Goal: Check status

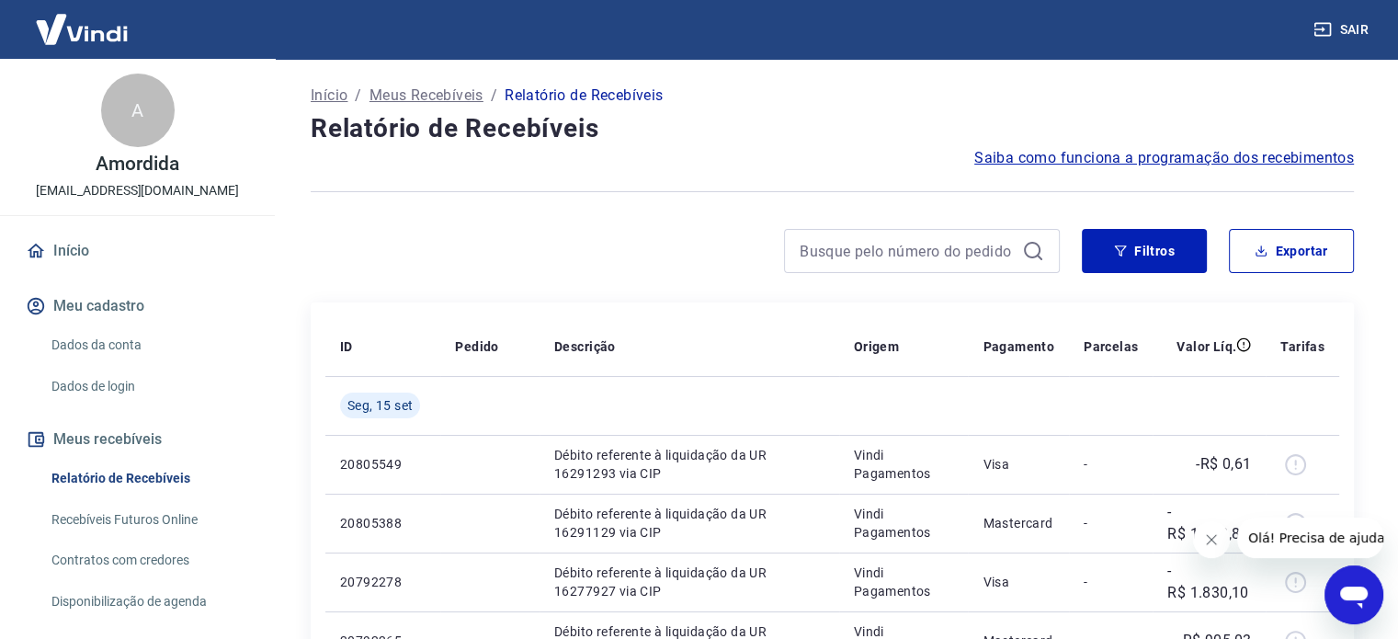
click at [1212, 539] on icon "Fechar mensagem da empresa" at bounding box center [1211, 539] width 15 height 15
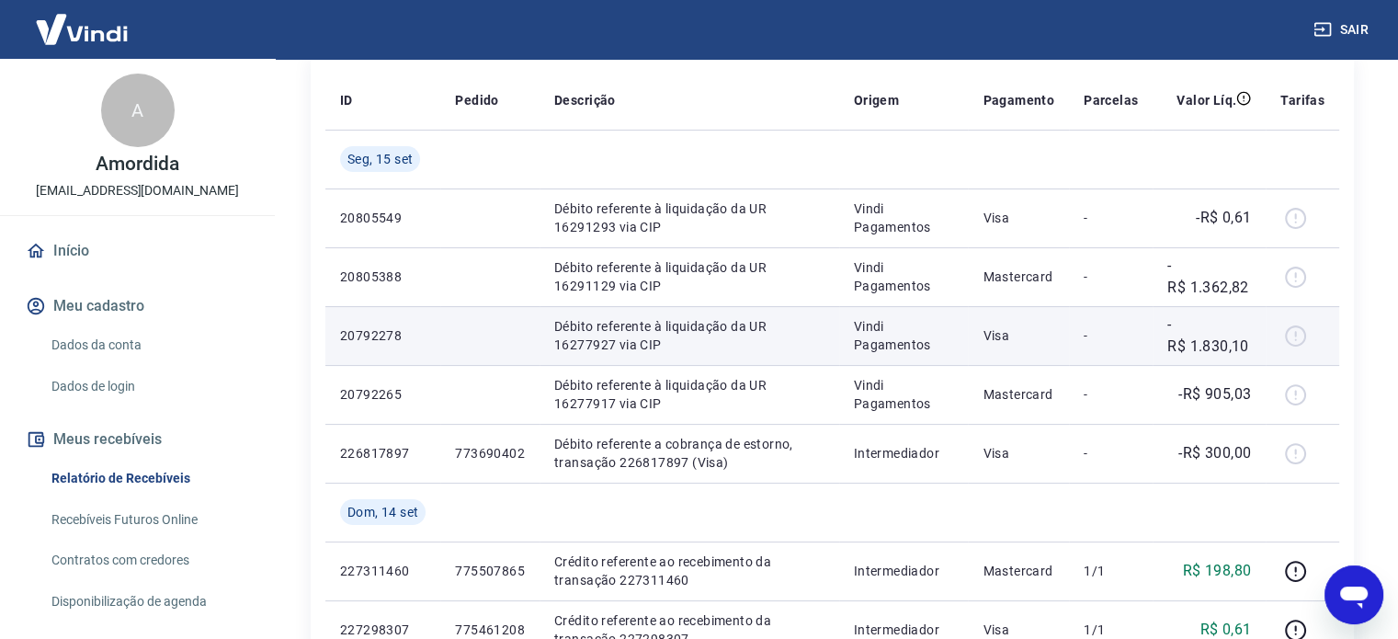
scroll to position [551, 0]
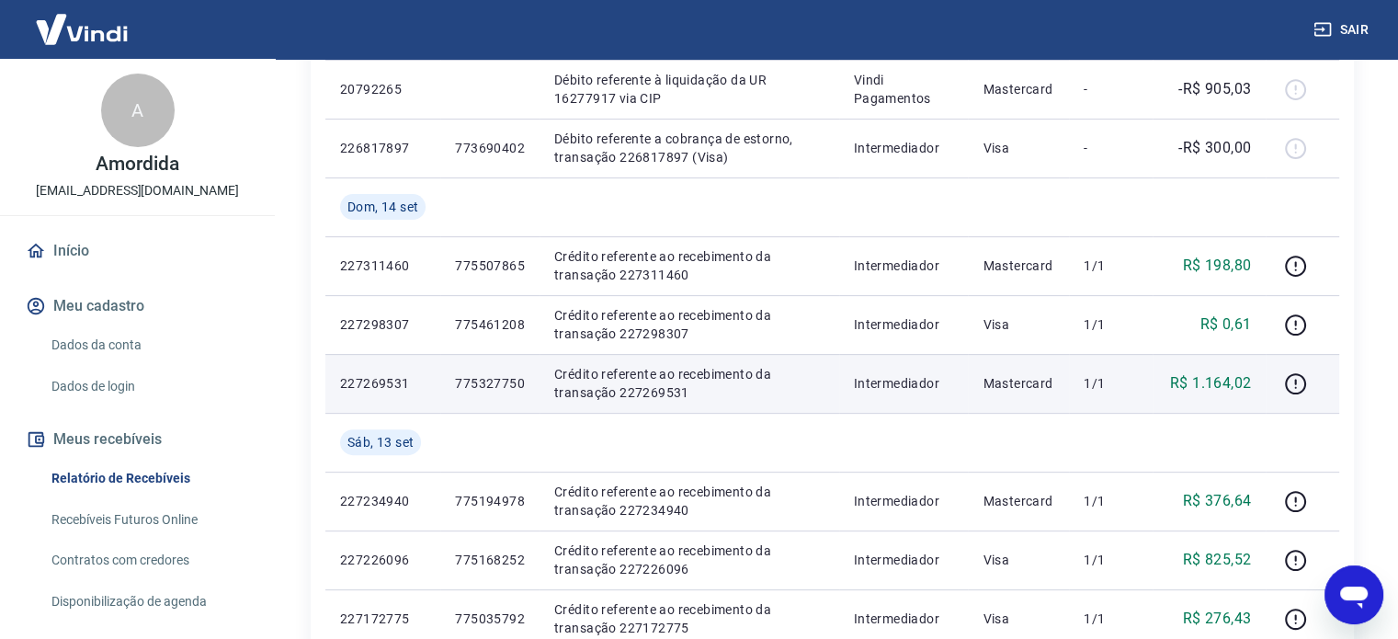
click at [560, 400] on p "Crédito referente ao recebimento da transação 227269531" at bounding box center [689, 383] width 270 height 37
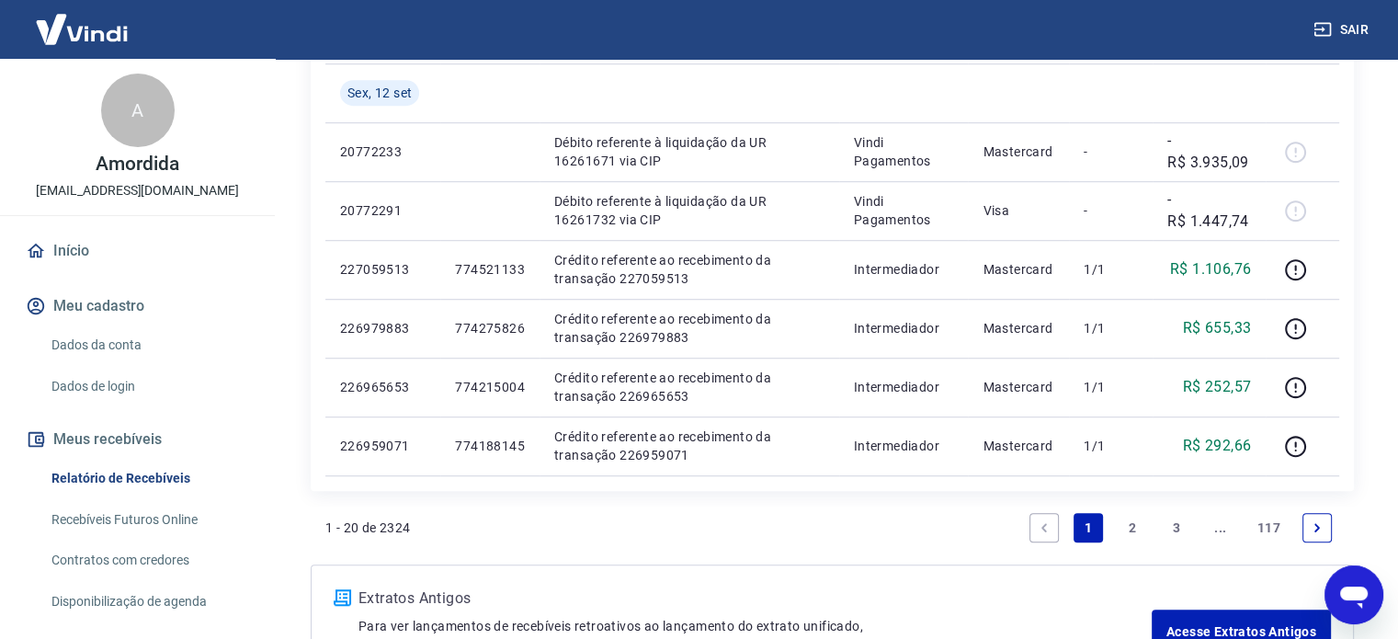
scroll to position [1450, 0]
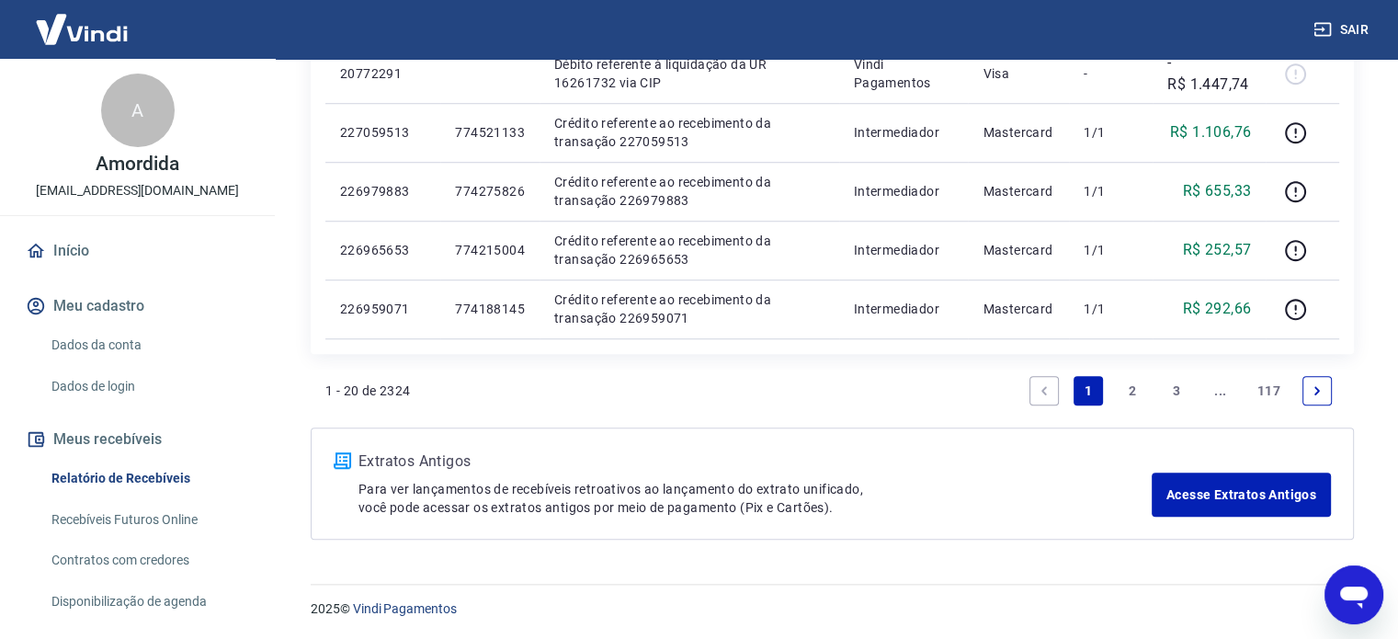
drag, startPoint x: 1134, startPoint y: 385, endPoint x: 844, endPoint y: 378, distance: 290.5
click at [1134, 385] on link "2" at bounding box center [1132, 390] width 29 height 29
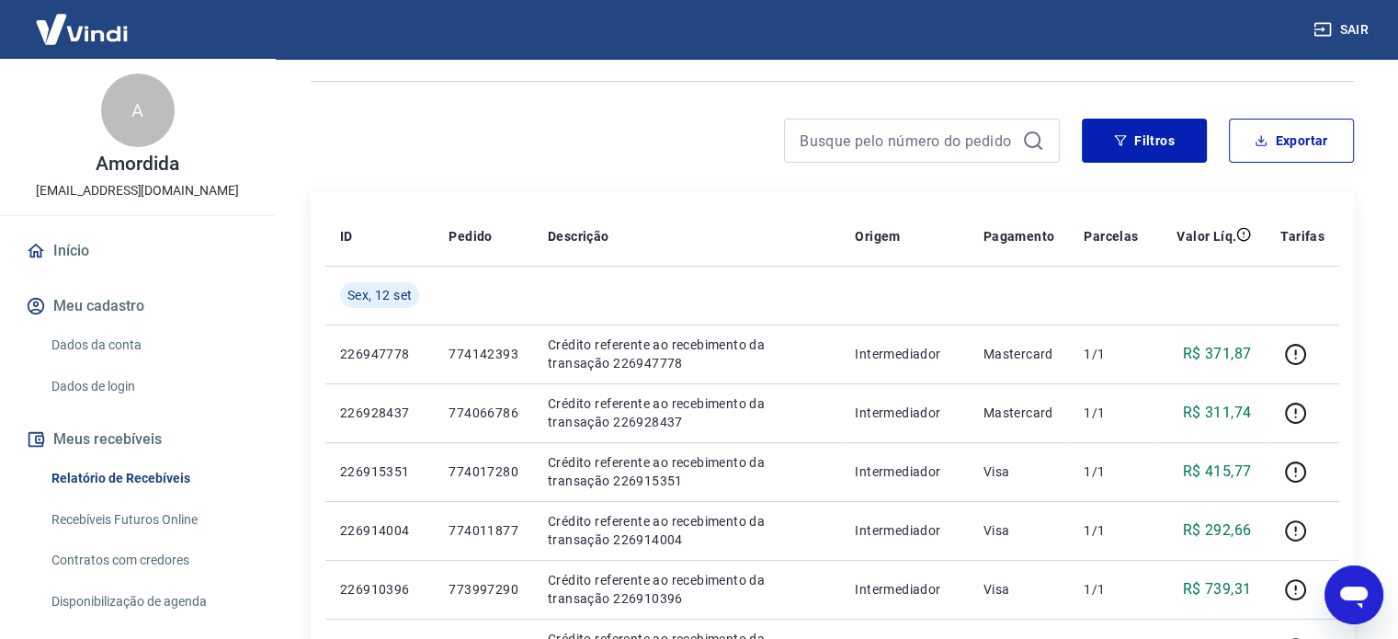
scroll to position [368, 0]
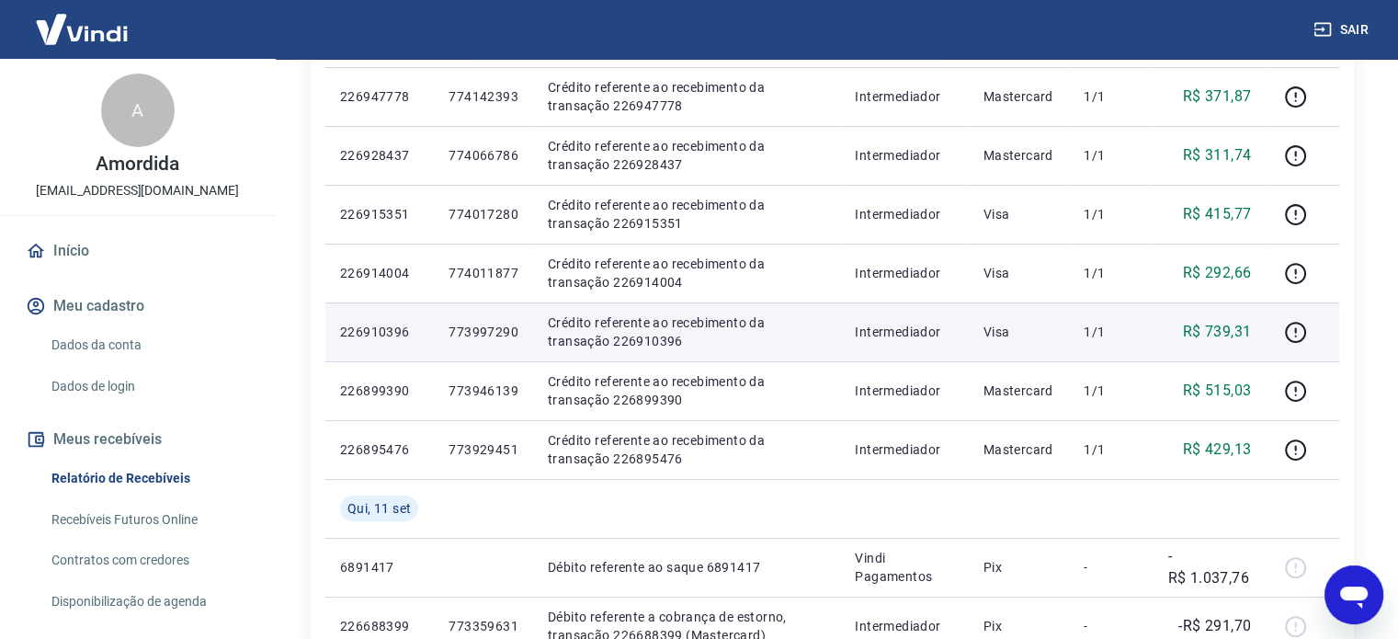
click at [754, 302] on td "Crédito referente ao recebimento da transação 226910396" at bounding box center [686, 331] width 307 height 59
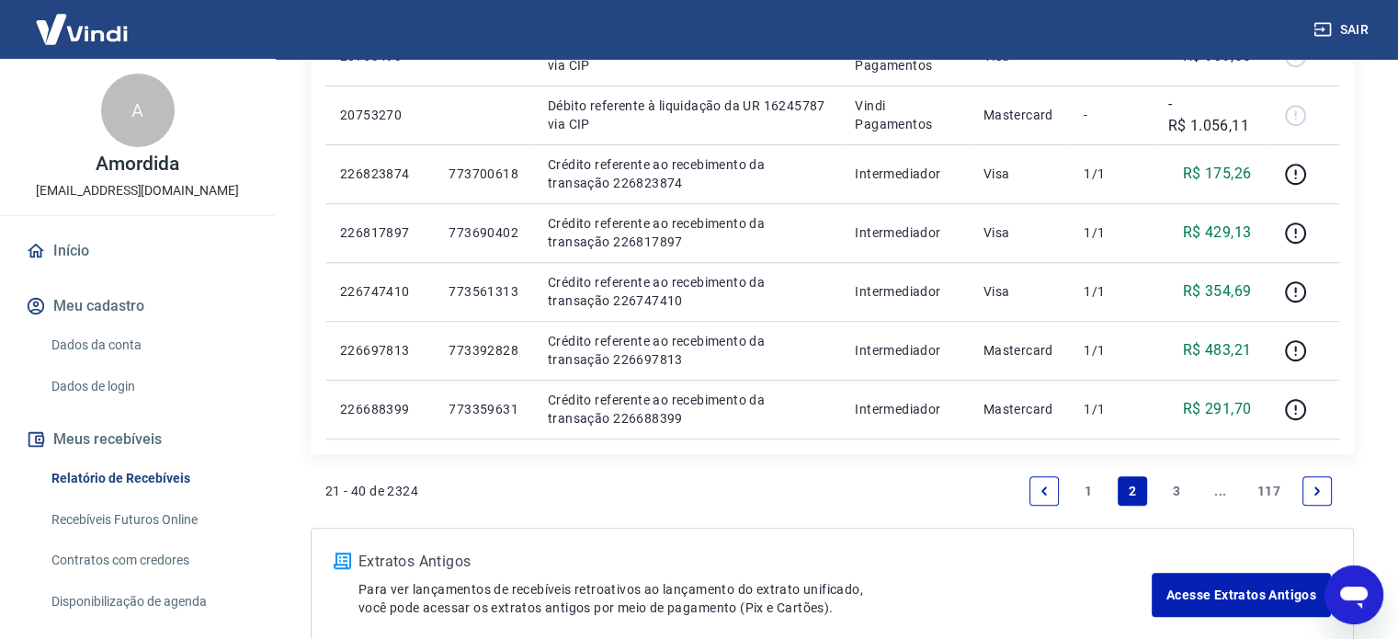
scroll to position [1332, 0]
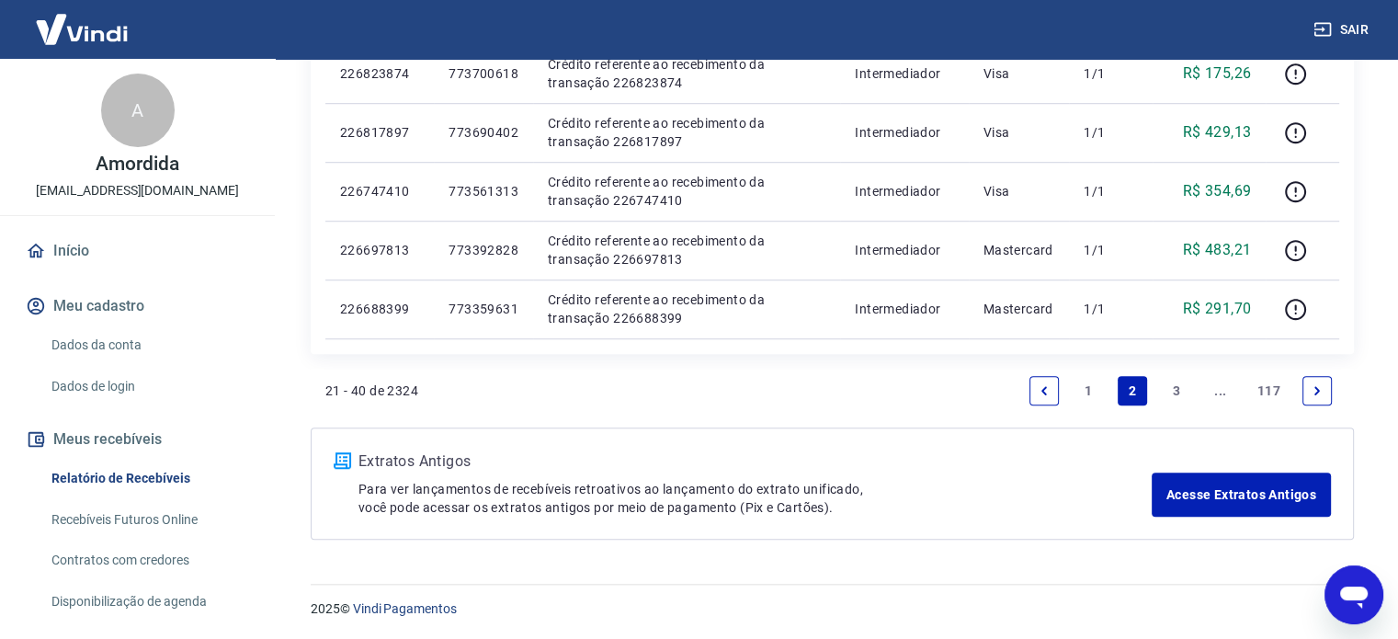
click at [1184, 395] on link "3" at bounding box center [1176, 390] width 29 height 29
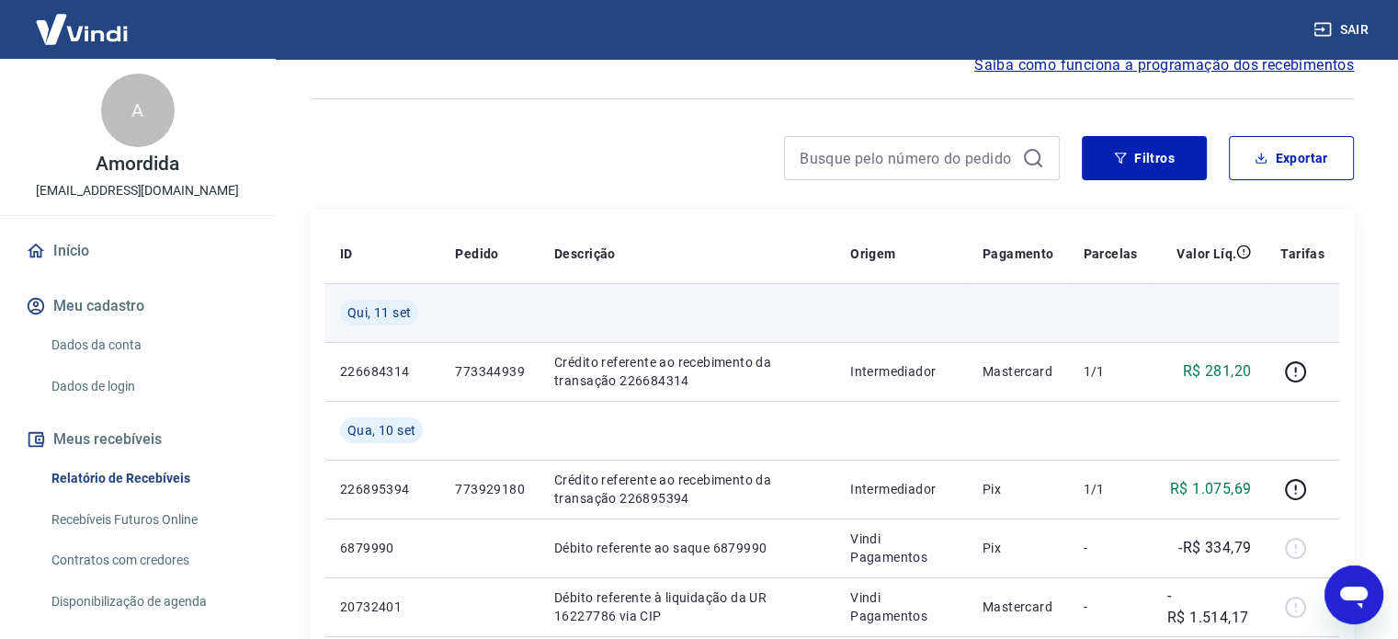
scroll to position [92, 0]
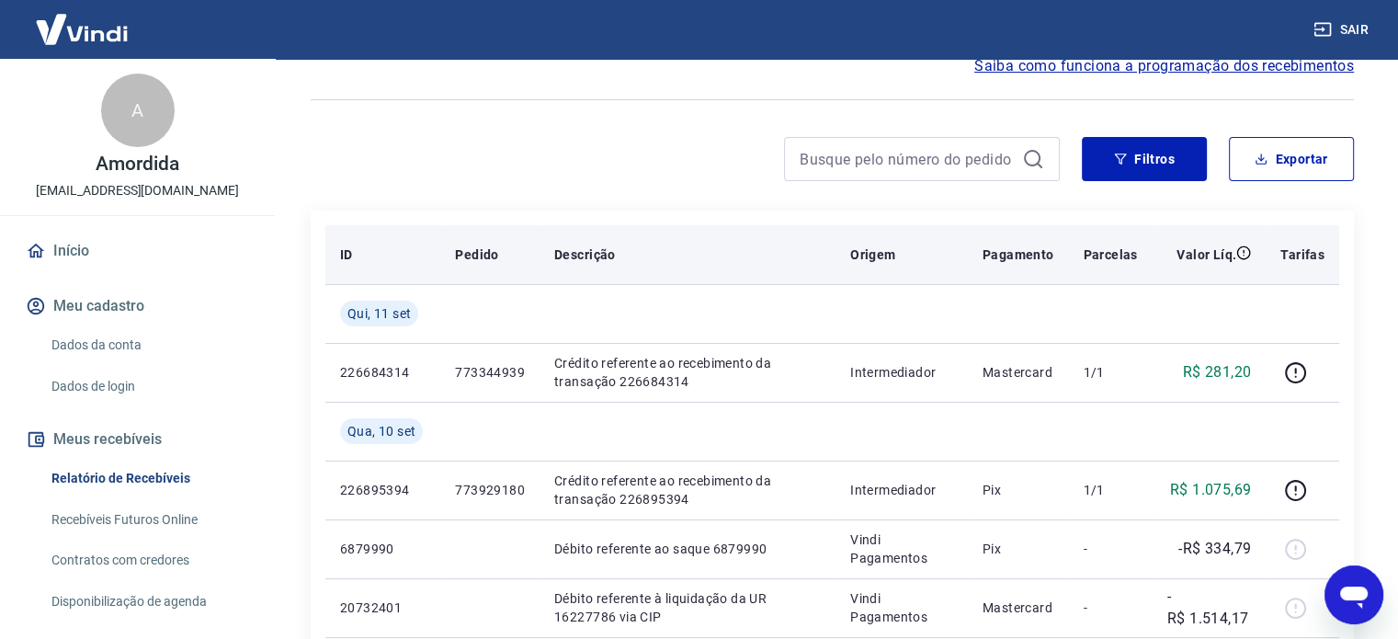
click at [684, 252] on div "Descrição" at bounding box center [687, 254] width 267 height 18
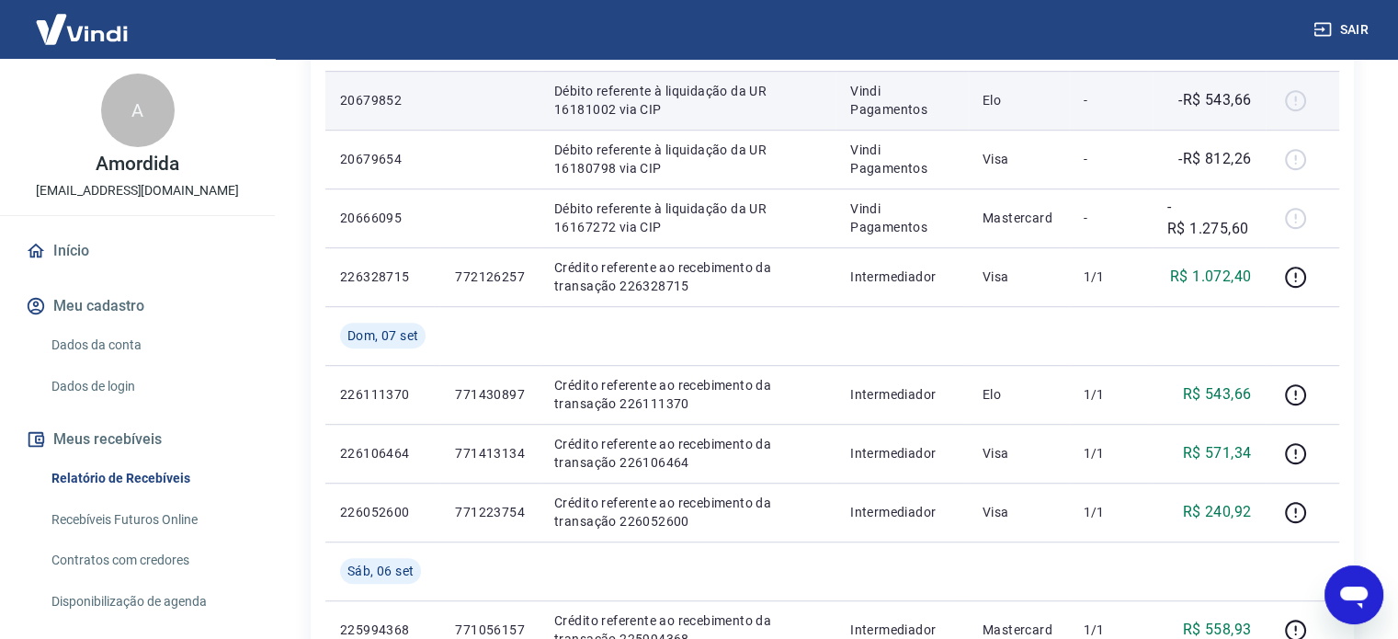
scroll to position [1563, 0]
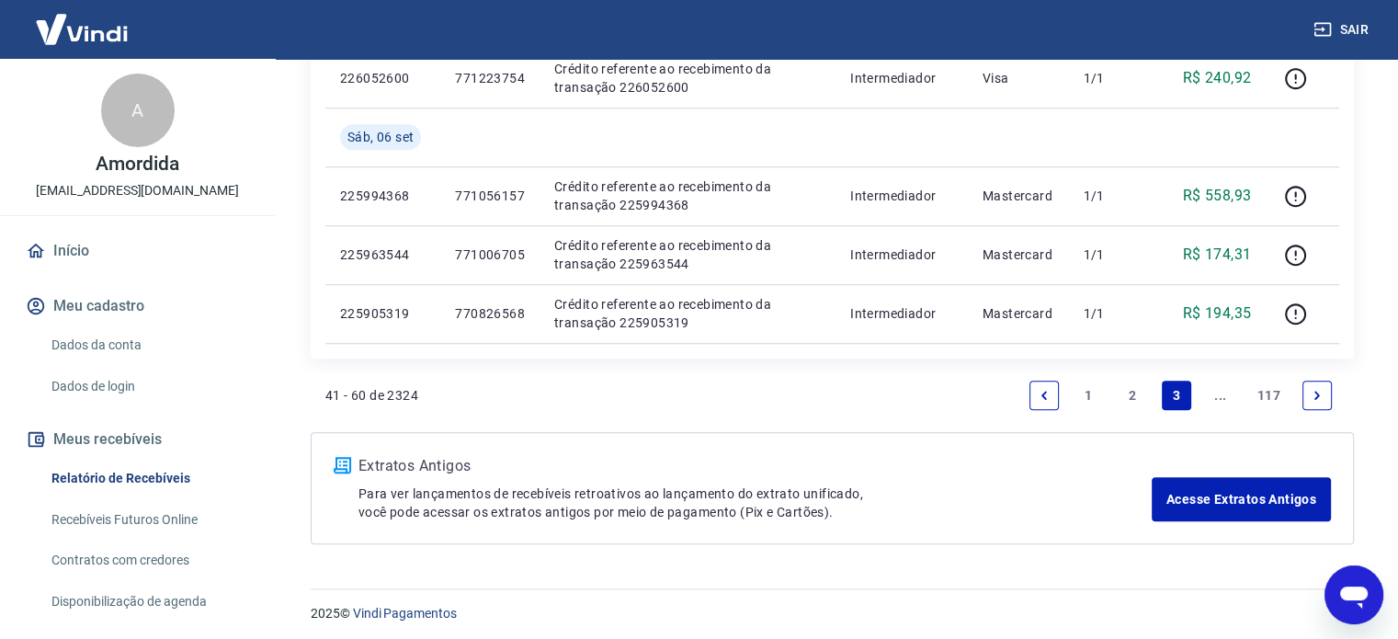
click at [1138, 407] on link "2" at bounding box center [1132, 395] width 29 height 29
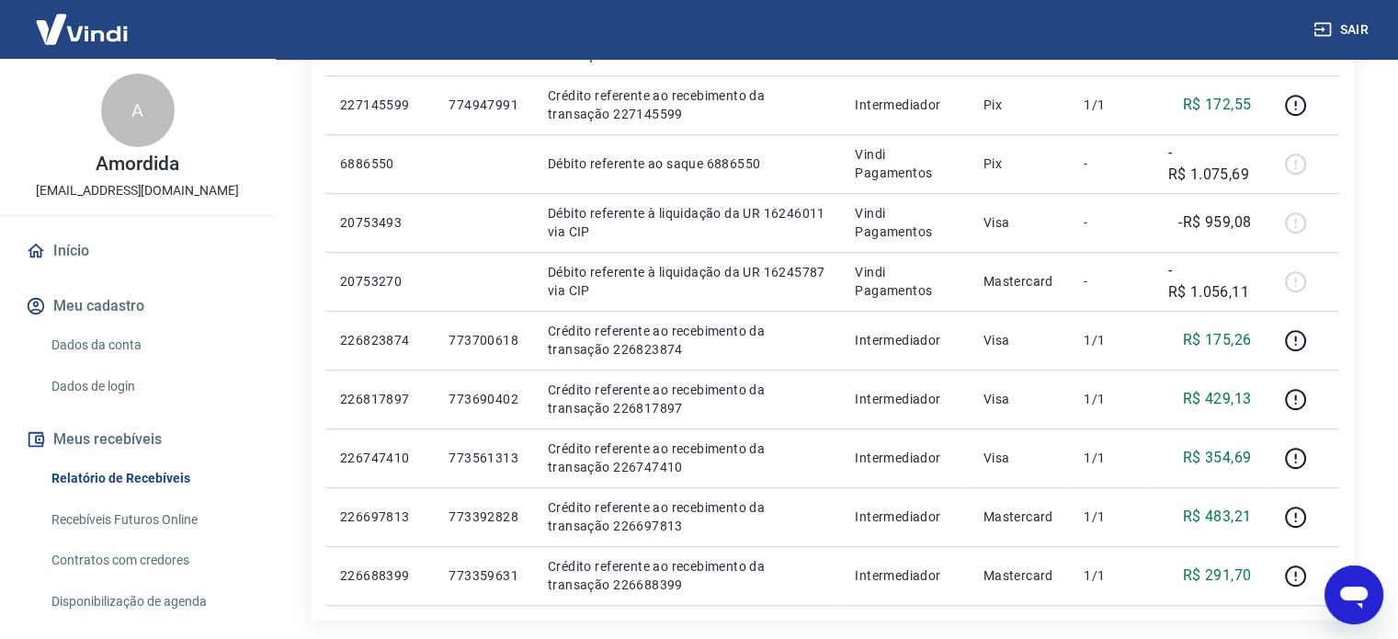
scroll to position [1056, 0]
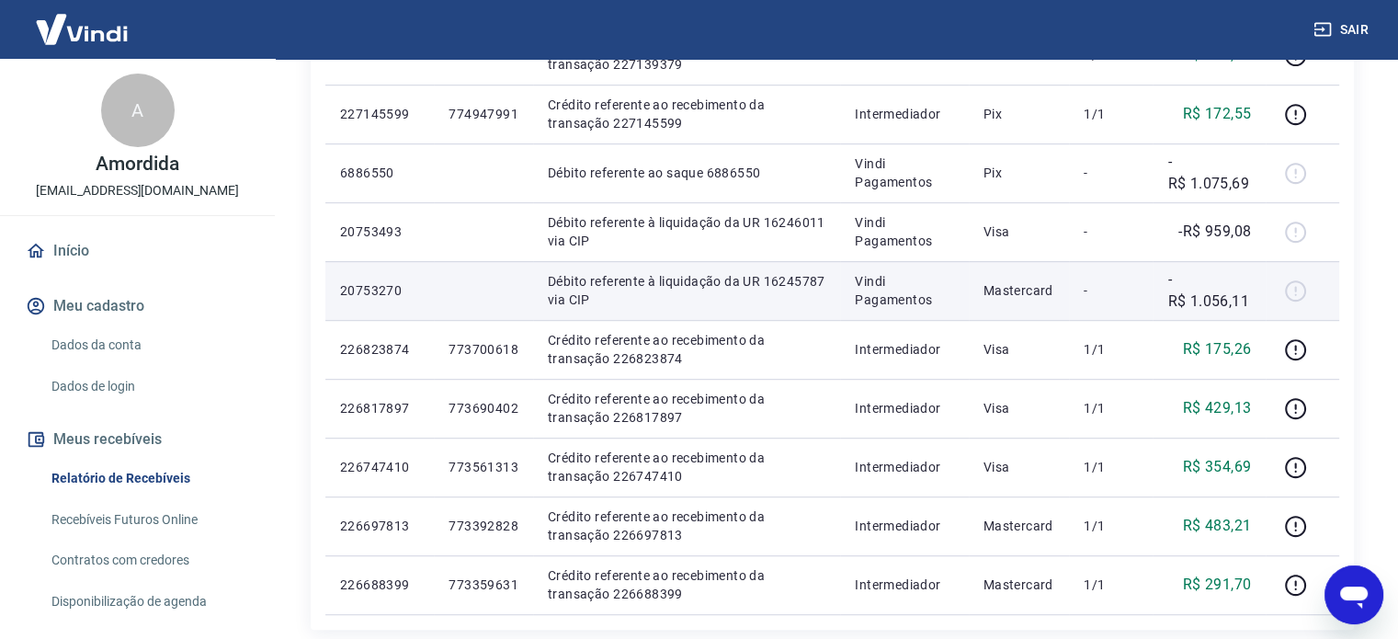
click at [582, 261] on td "Débito referente à liquidação da UR 16245787 via CIP" at bounding box center [686, 290] width 307 height 59
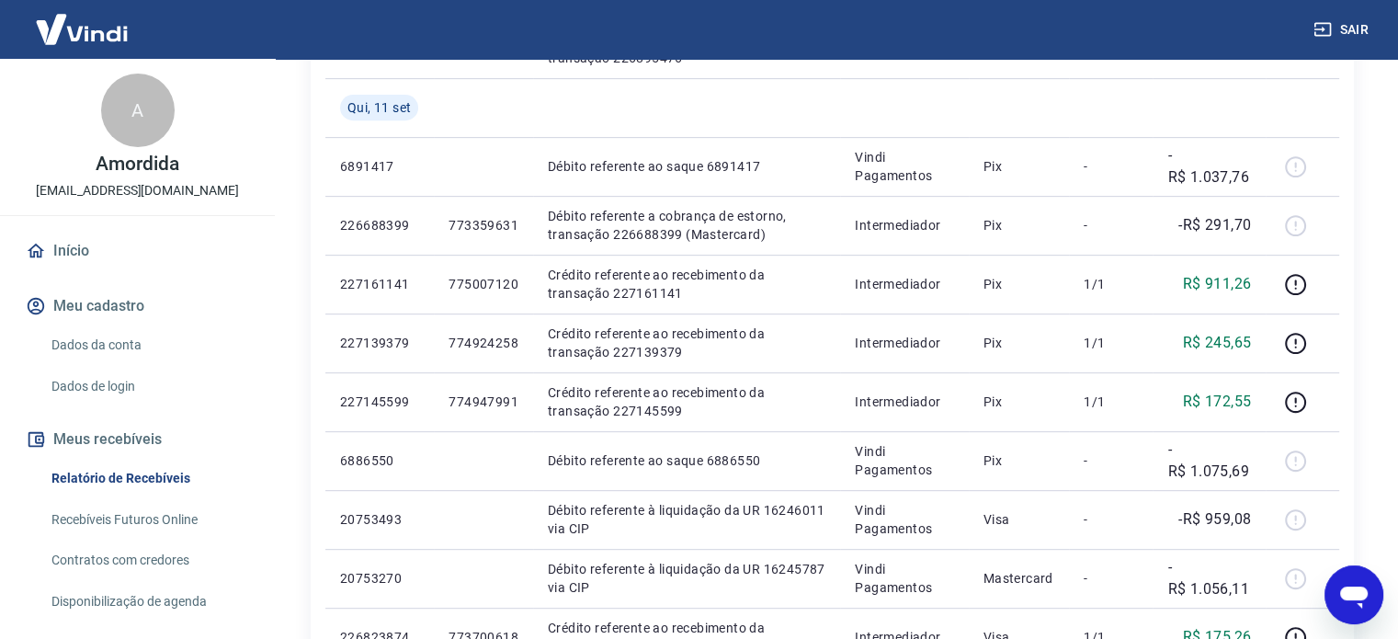
scroll to position [1332, 0]
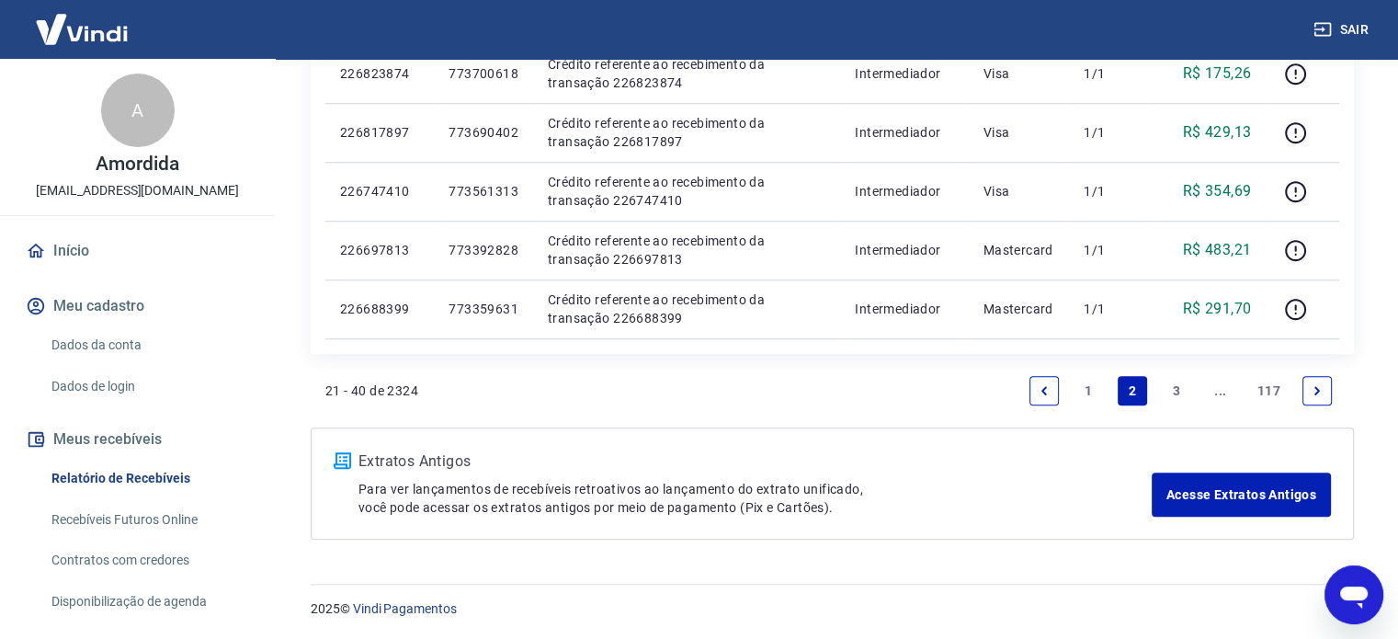
click at [1084, 390] on link "1" at bounding box center [1088, 390] width 29 height 29
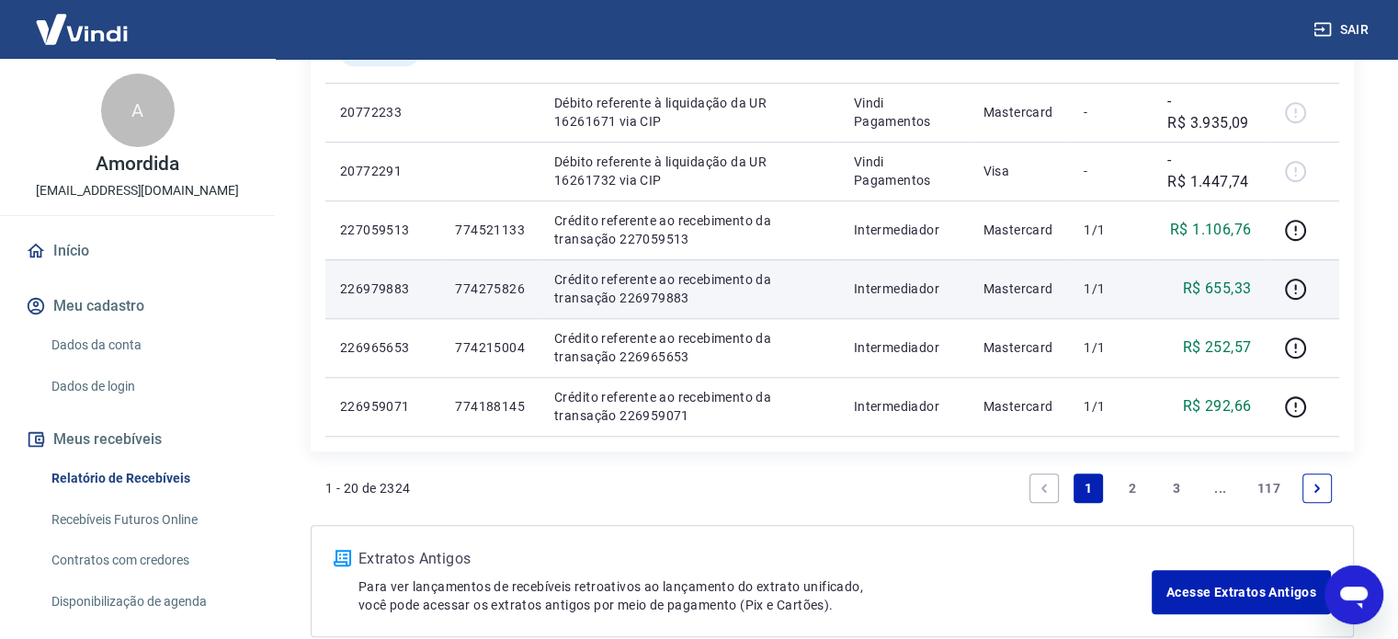
scroll to position [1358, 0]
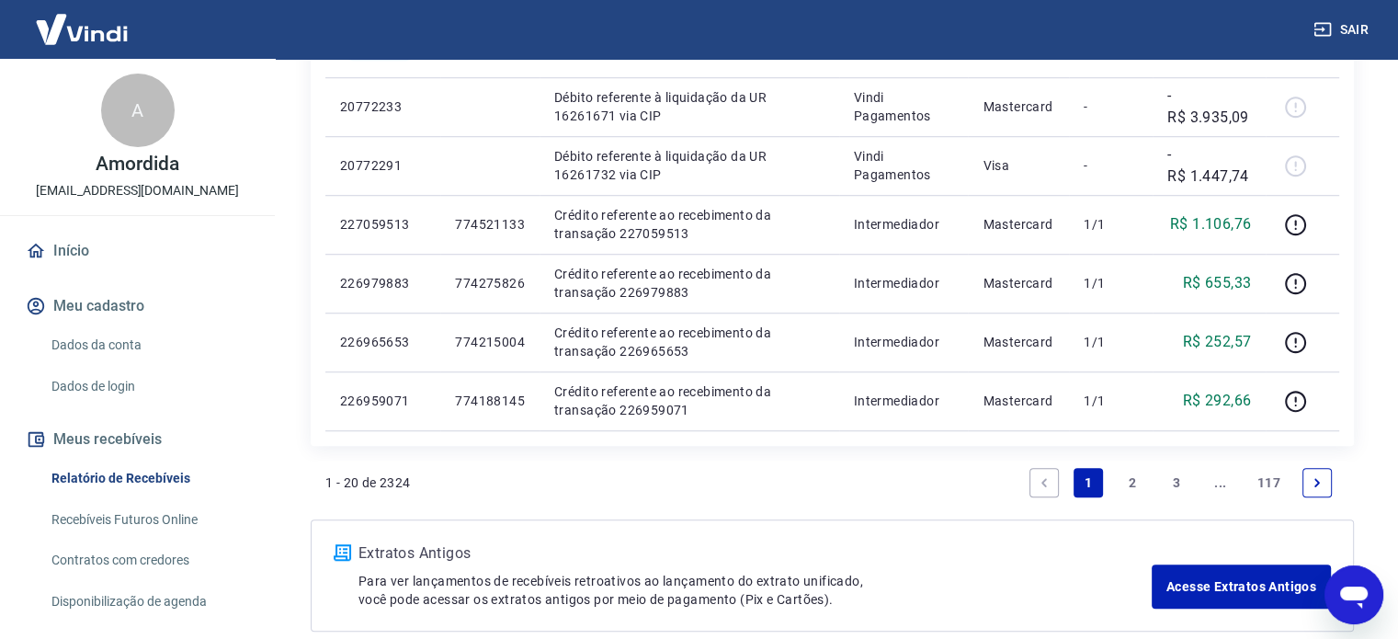
click at [1127, 484] on link "2" at bounding box center [1132, 482] width 29 height 29
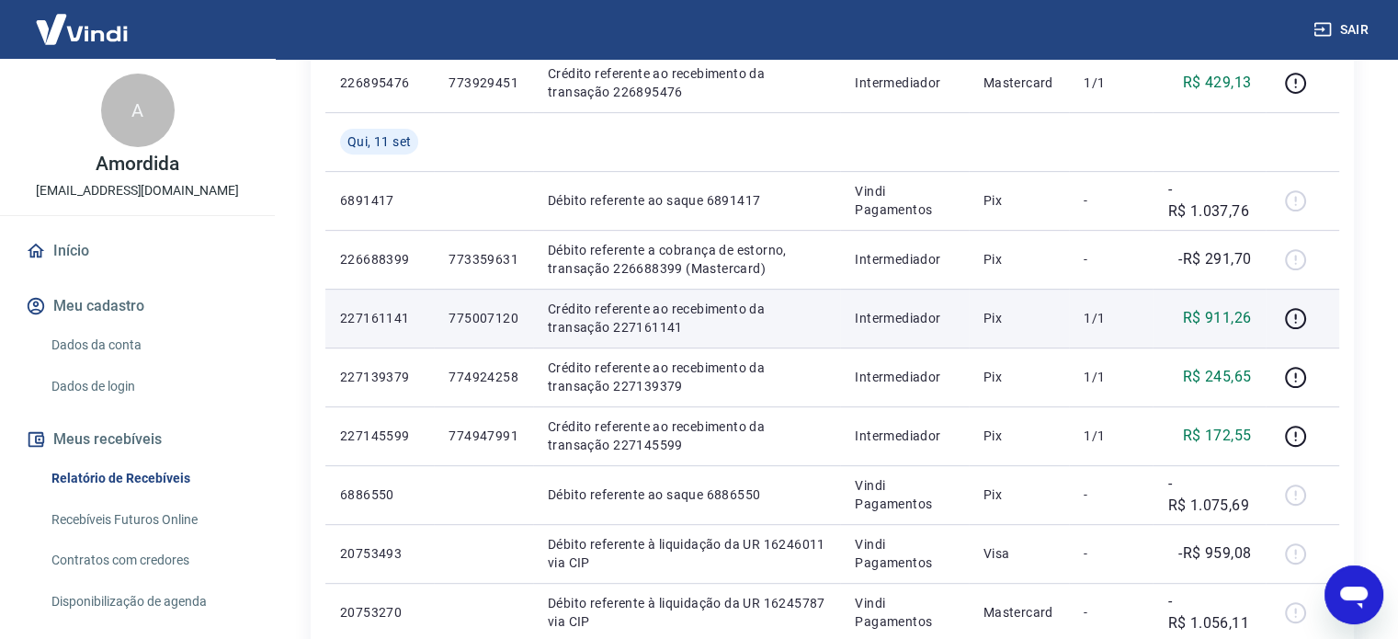
scroll to position [735, 0]
click at [634, 324] on p "Crédito referente ao recebimento da transação 227161141" at bounding box center [687, 317] width 278 height 37
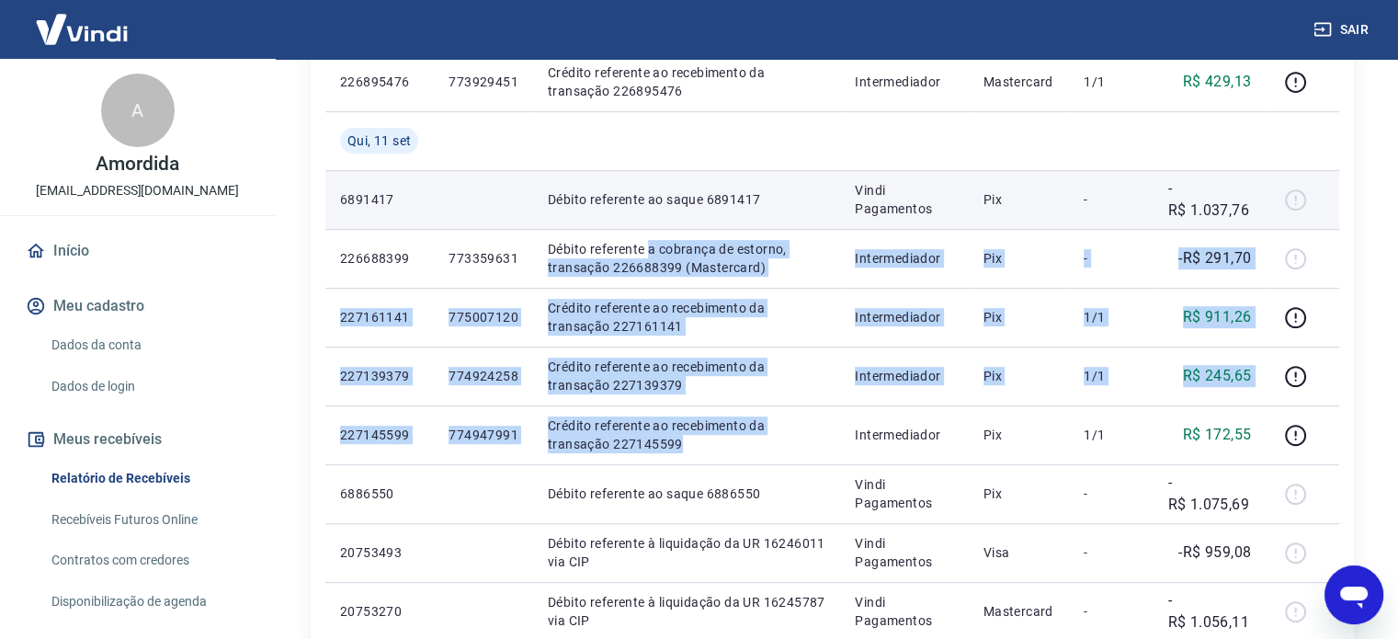
drag, startPoint x: 722, startPoint y: 452, endPoint x: 647, endPoint y: 218, distance: 246.2
click at [647, 223] on tbody "Sex, 12 set 226947778 774142393 Crédito referente ao recebimento da transação 2…" at bounding box center [832, 288] width 1014 height 1294
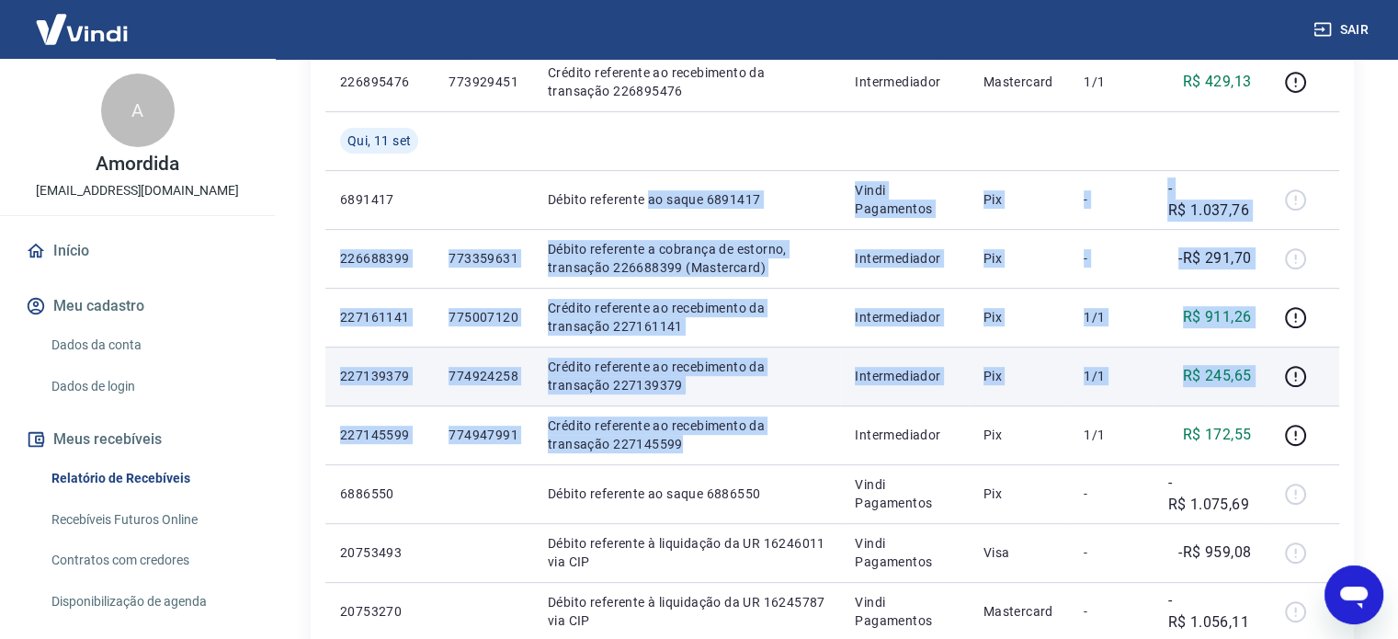
click at [676, 381] on p "Crédito referente ao recebimento da transação 227139379" at bounding box center [687, 376] width 278 height 37
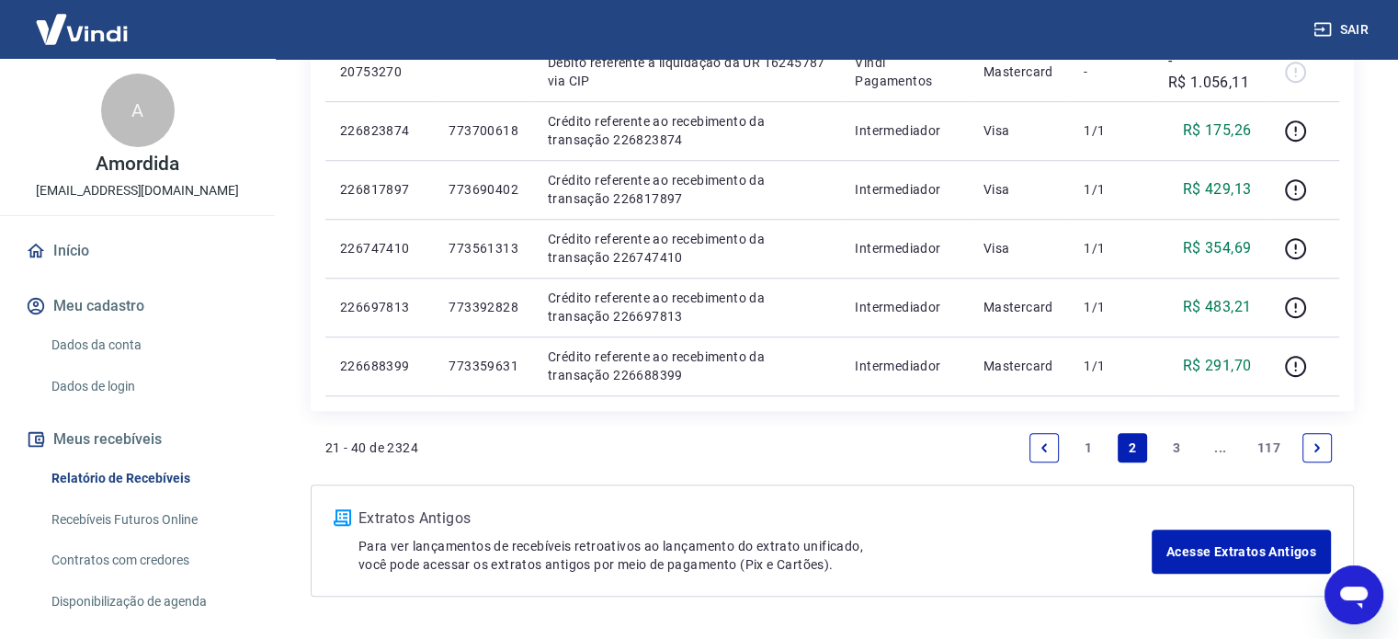
scroll to position [1287, 0]
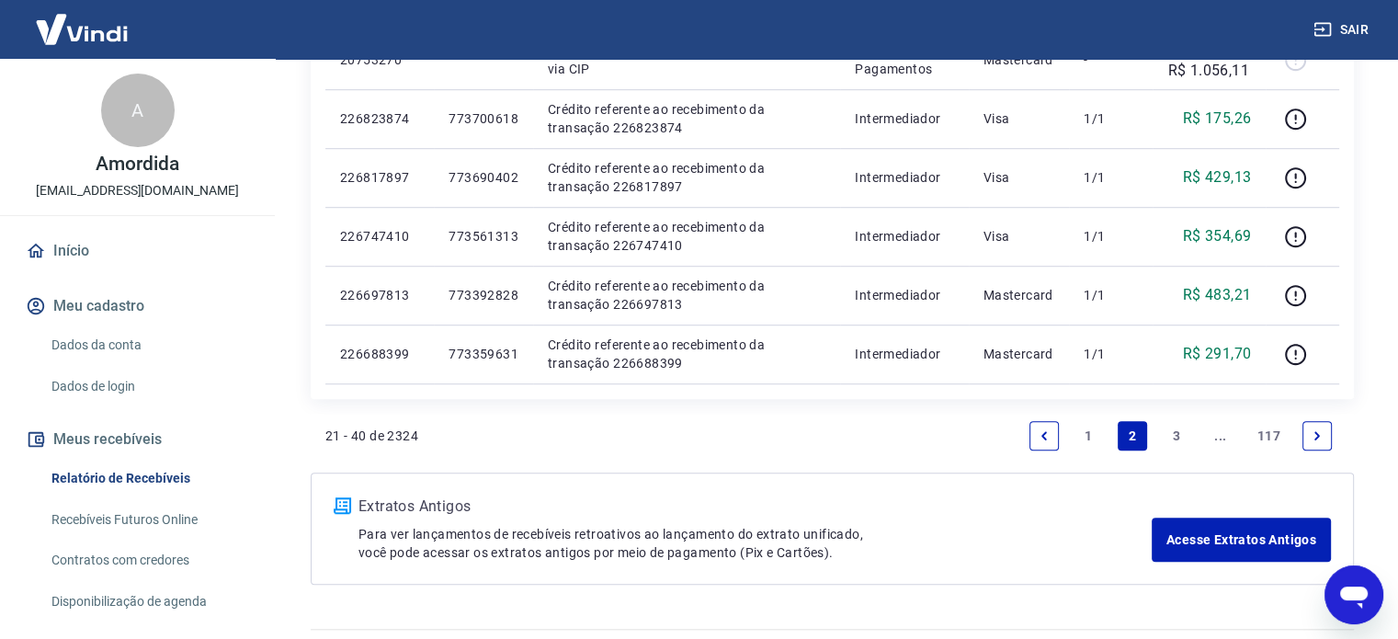
click at [1164, 433] on link "3" at bounding box center [1176, 435] width 29 height 29
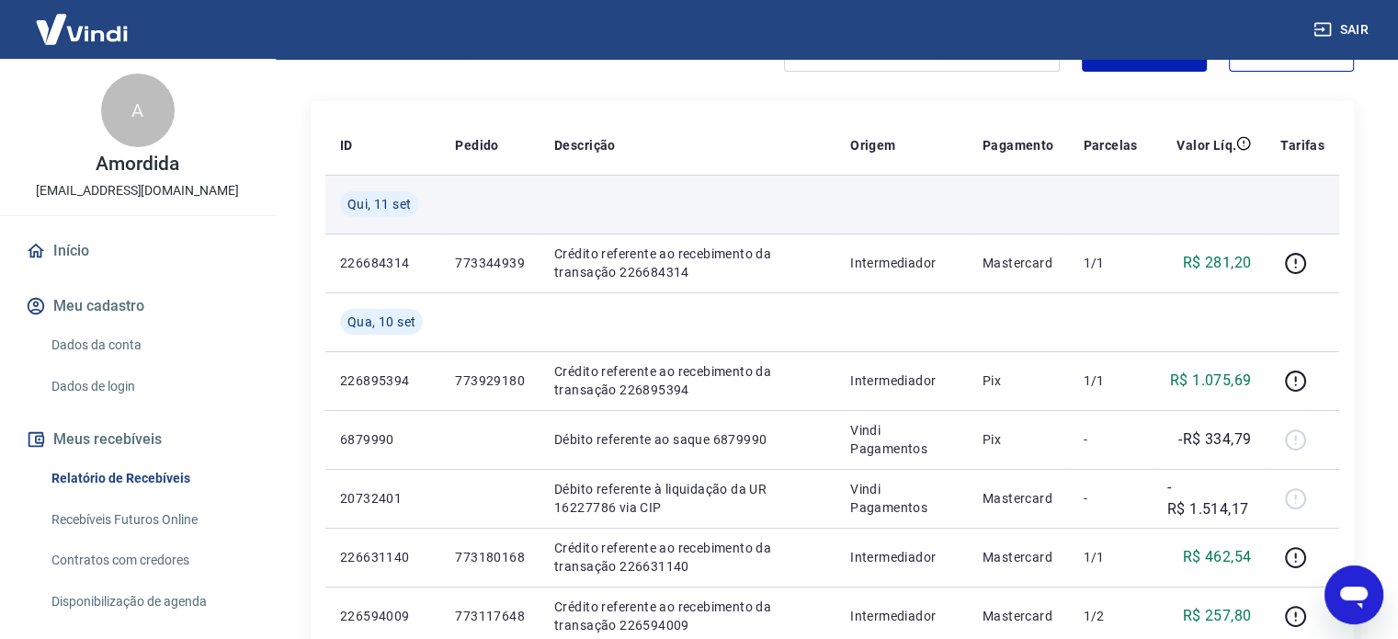
scroll to position [276, 0]
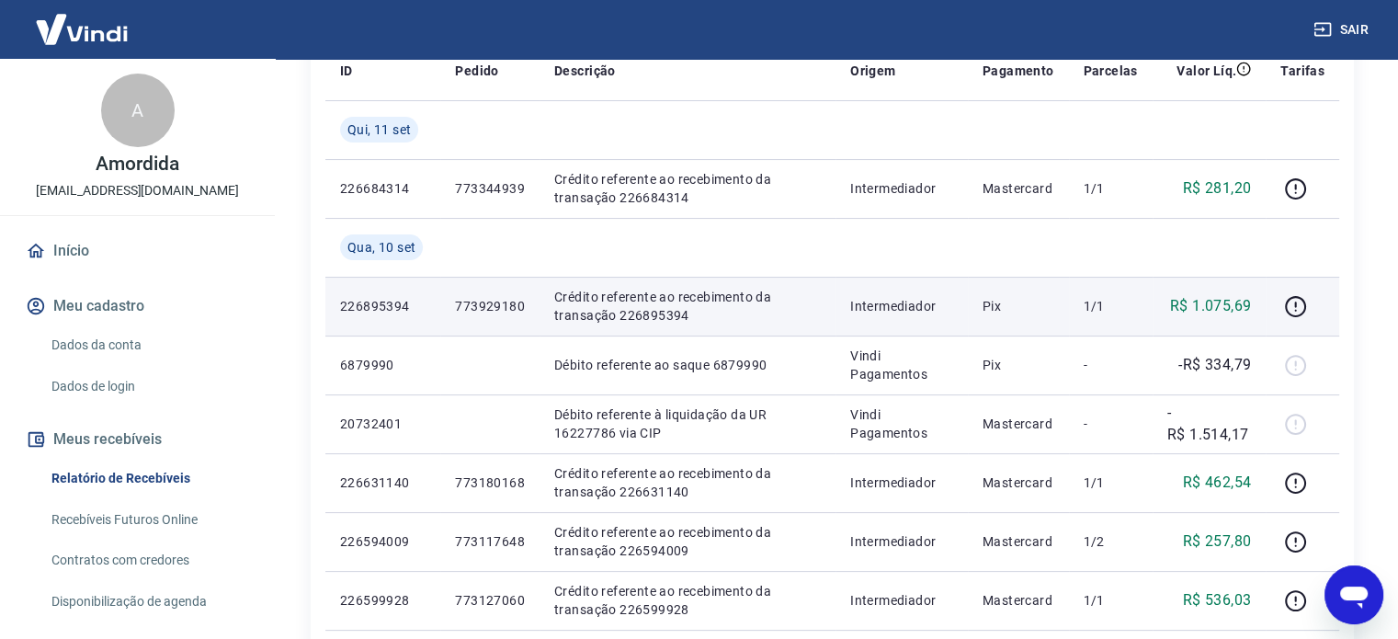
click at [486, 301] on p "773929180" at bounding box center [490, 306] width 70 height 18
copy p "773929180"
click at [473, 307] on p "773929180" at bounding box center [490, 306] width 70 height 18
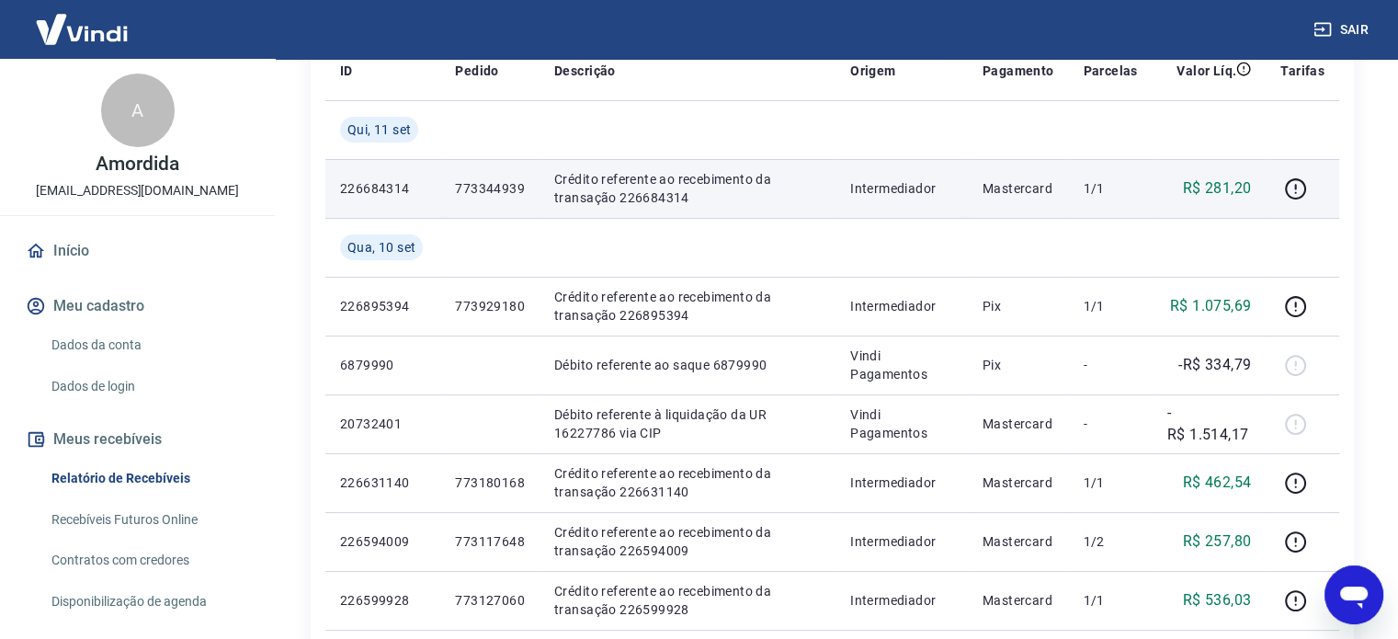
click at [481, 187] on p "773344939" at bounding box center [490, 188] width 70 height 18
copy p "773344939"
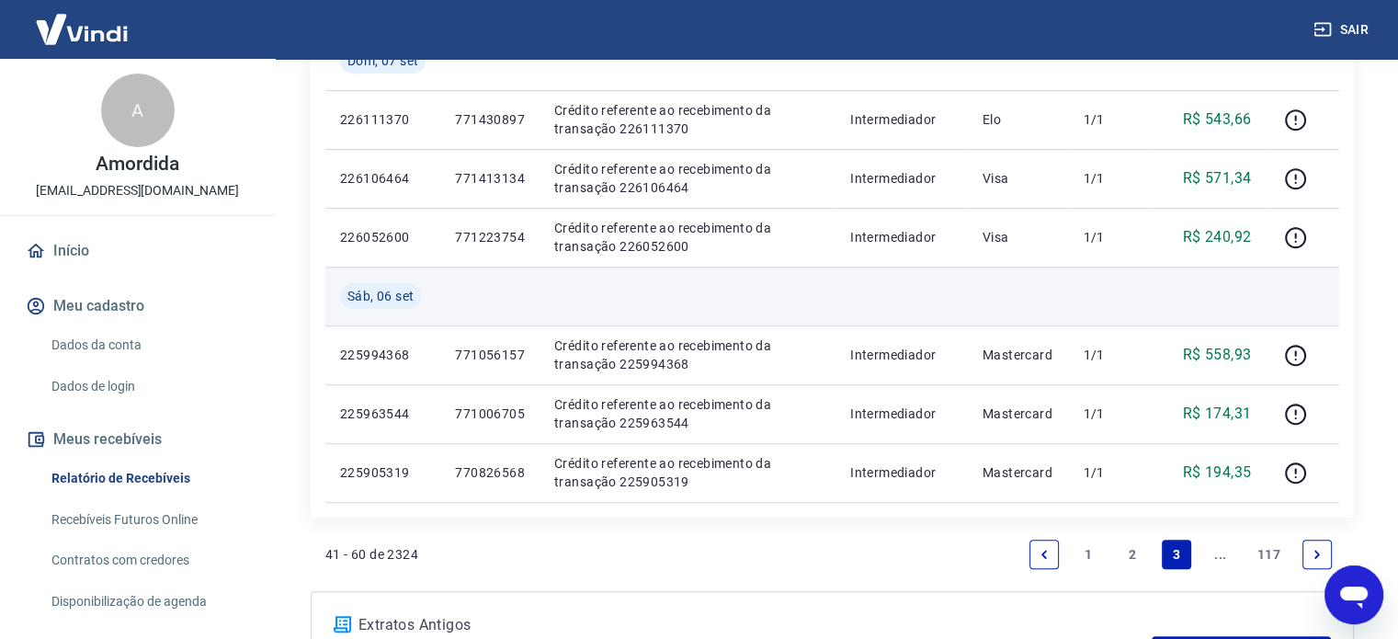
scroll to position [1567, 0]
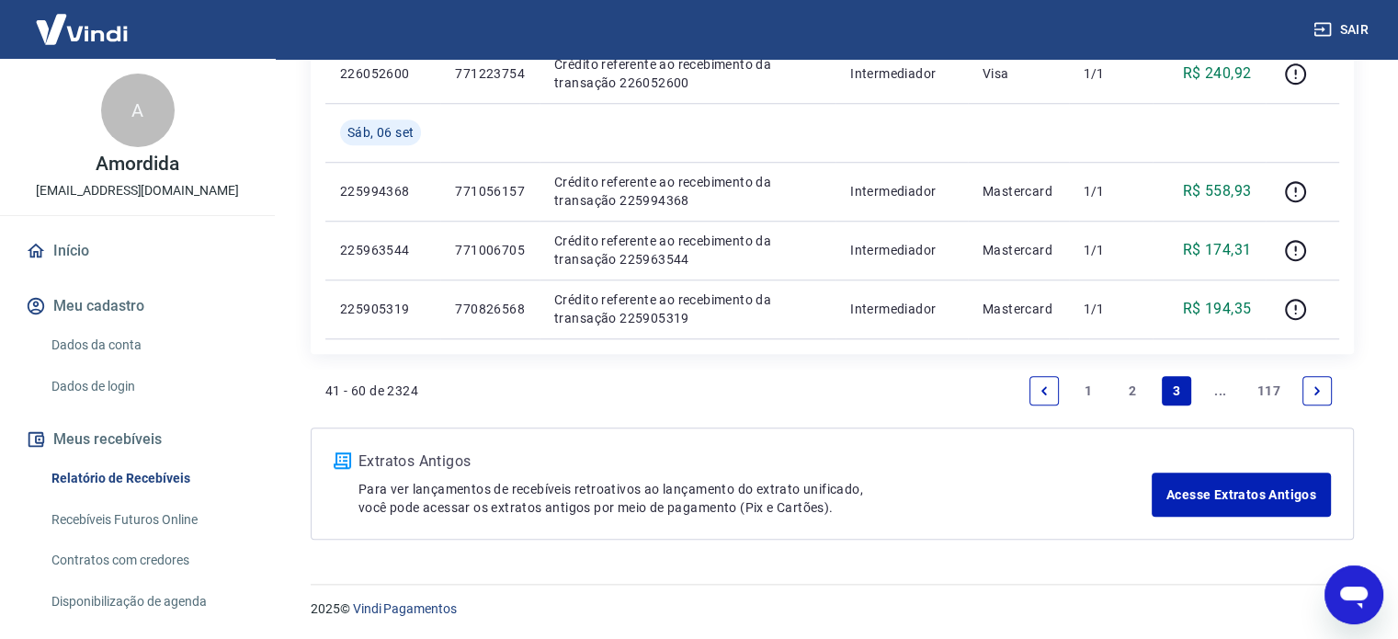
click at [1133, 389] on link "2" at bounding box center [1132, 390] width 29 height 29
